Goal: Information Seeking & Learning: Learn about a topic

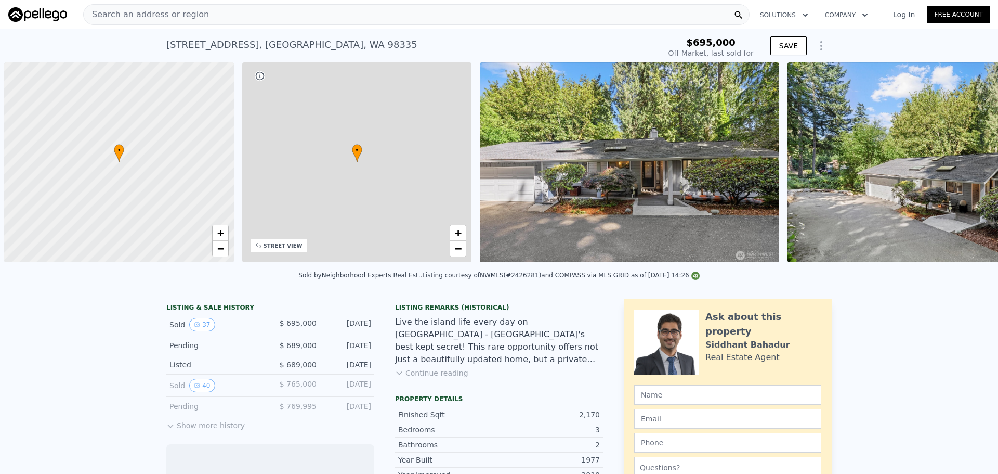
scroll to position [0, 4]
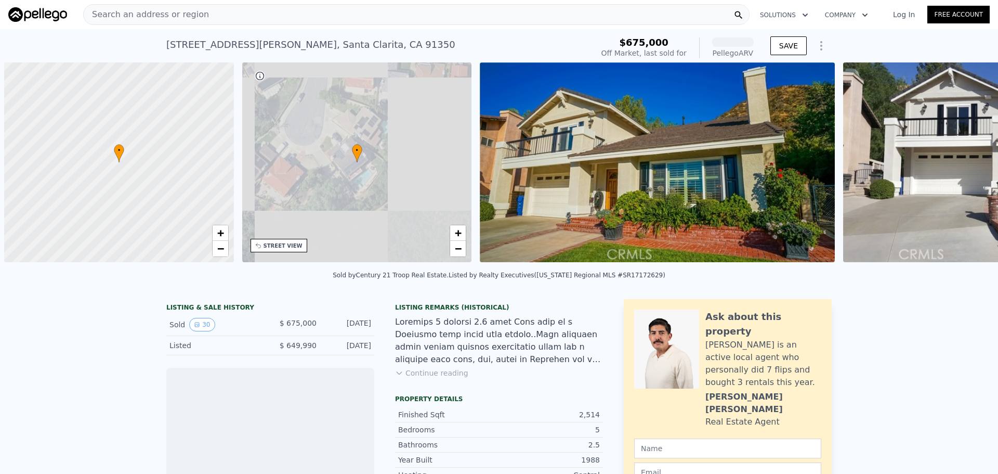
scroll to position [0, 4]
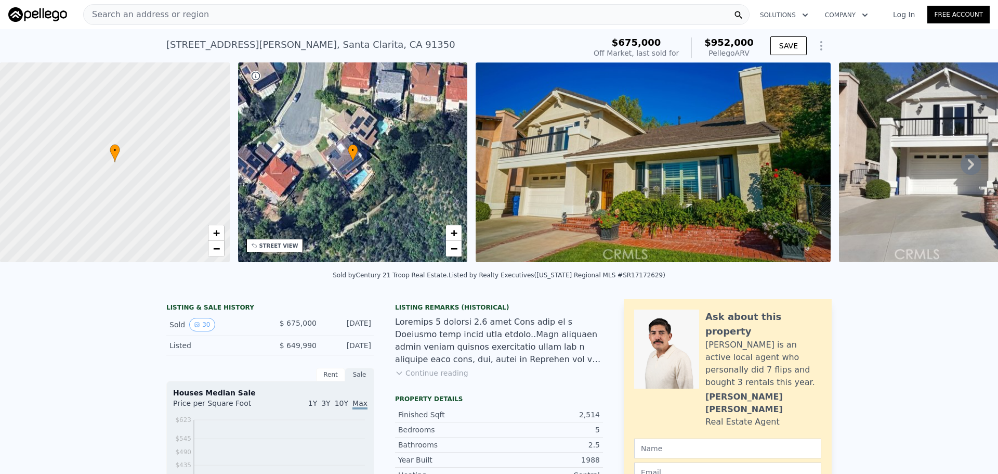
click at [202, 331] on button "30" at bounding box center [201, 325] width 25 height 14
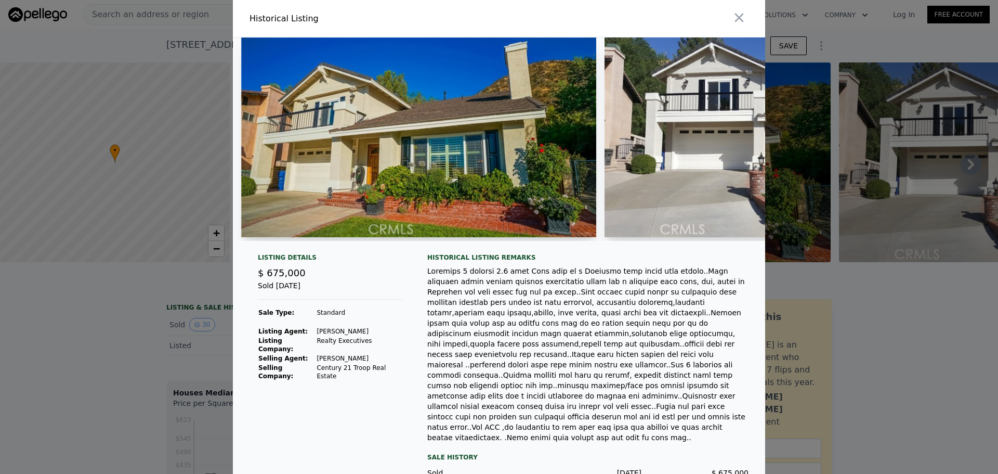
click at [136, 341] on div at bounding box center [499, 237] width 998 height 474
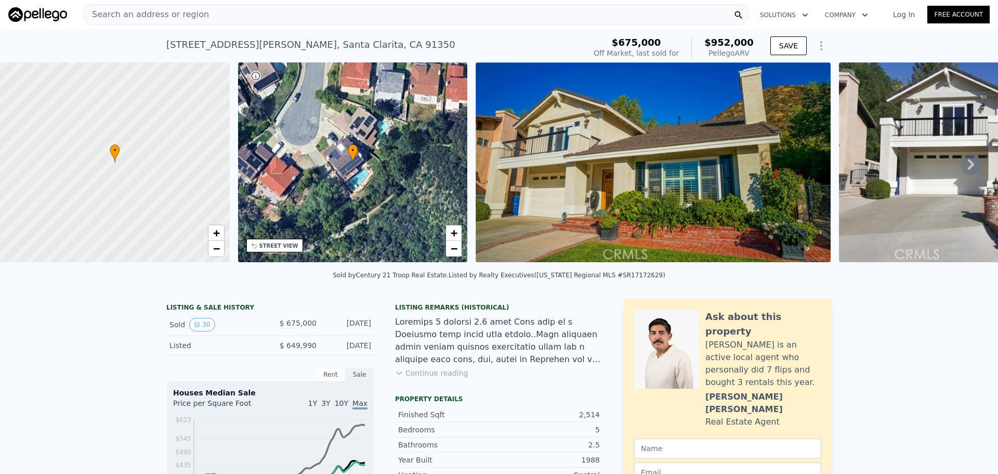
click at [195, 326] on icon "View historical data" at bounding box center [197, 324] width 4 height 4
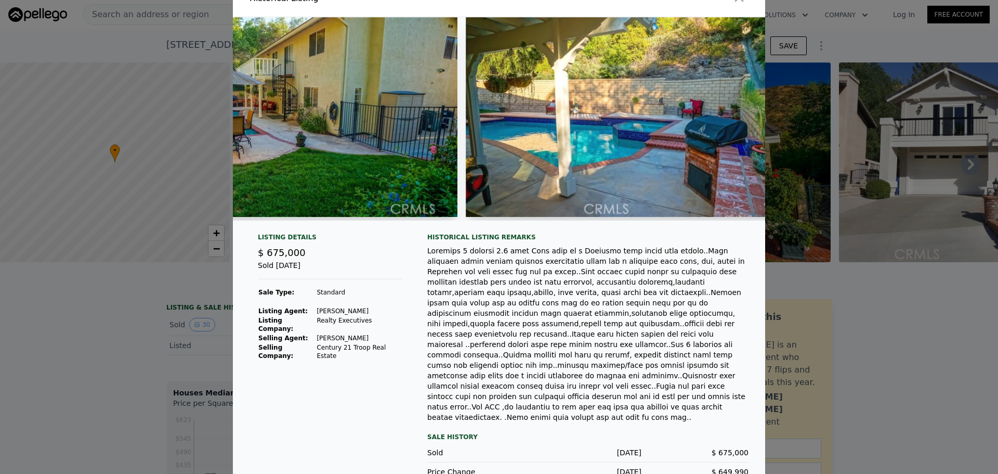
scroll to position [0, 9777]
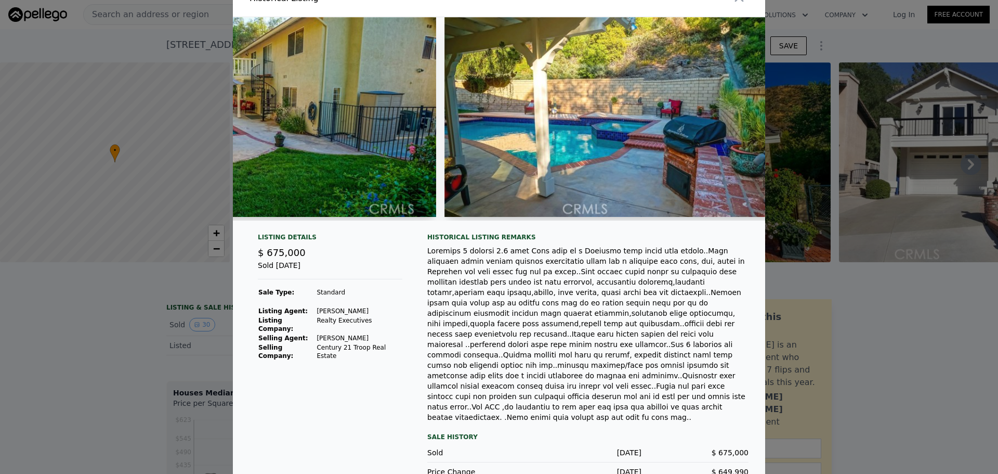
click at [90, 356] on div at bounding box center [499, 237] width 998 height 474
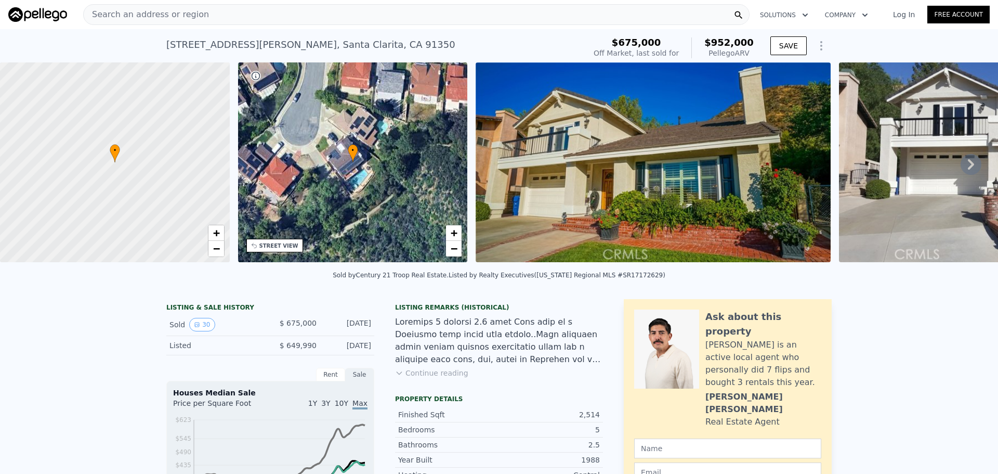
click at [356, 159] on icon at bounding box center [353, 153] width 10 height 18
click at [457, 234] on span "+" at bounding box center [454, 232] width 7 height 13
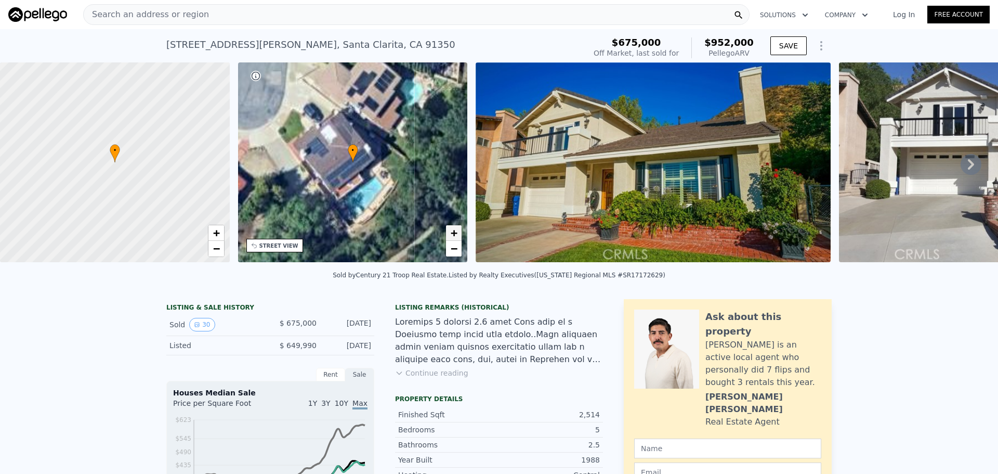
click at [457, 234] on span "+" at bounding box center [454, 232] width 7 height 13
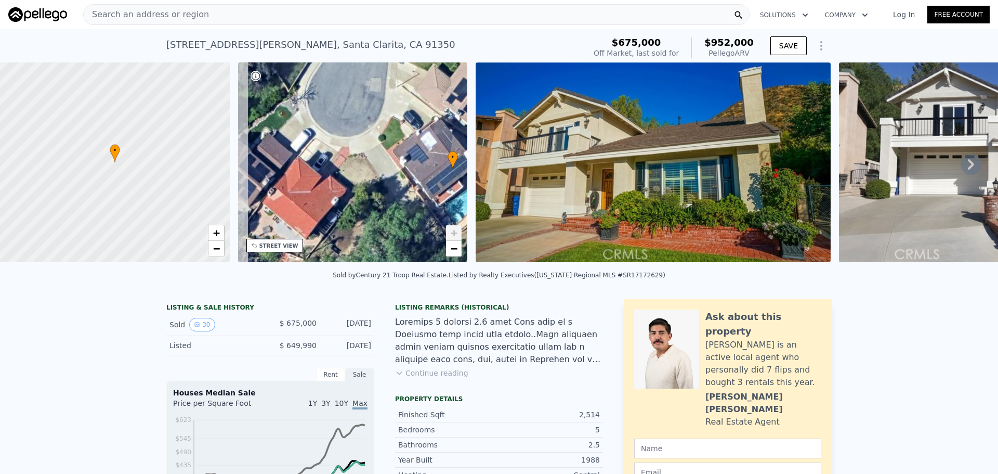
drag, startPoint x: 343, startPoint y: 167, endPoint x: 443, endPoint y: 174, distance: 100.0
click at [443, 174] on div "• + −" at bounding box center [353, 162] width 230 height 200
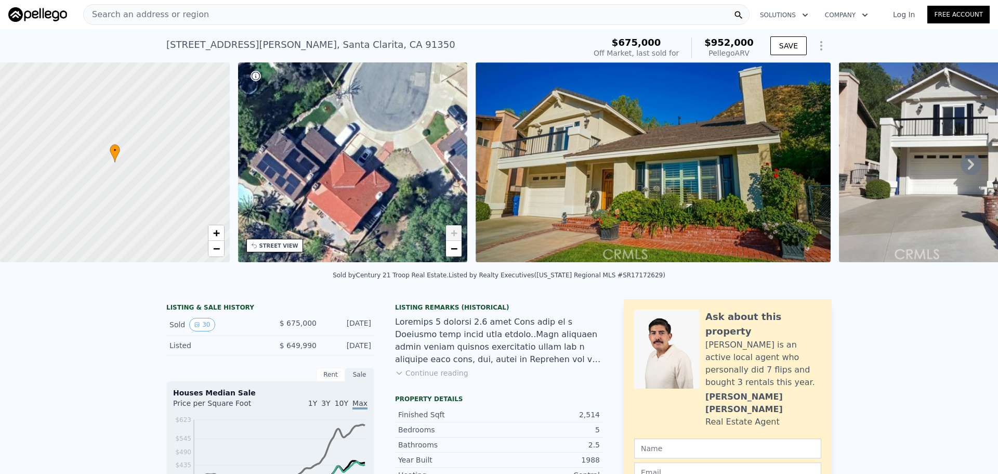
drag, startPoint x: 372, startPoint y: 179, endPoint x: 385, endPoint y: 177, distance: 13.8
click at [385, 177] on div "• + −" at bounding box center [353, 162] width 230 height 200
